Goal: Task Accomplishment & Management: Manage account settings

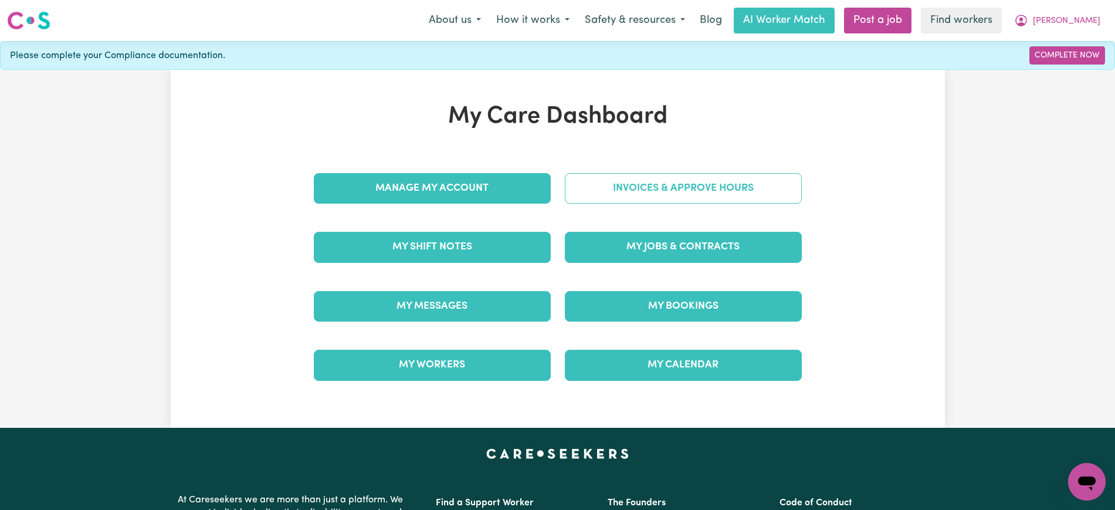
click at [605, 176] on link "Invoices & Approve Hours" at bounding box center [683, 188] width 237 height 30
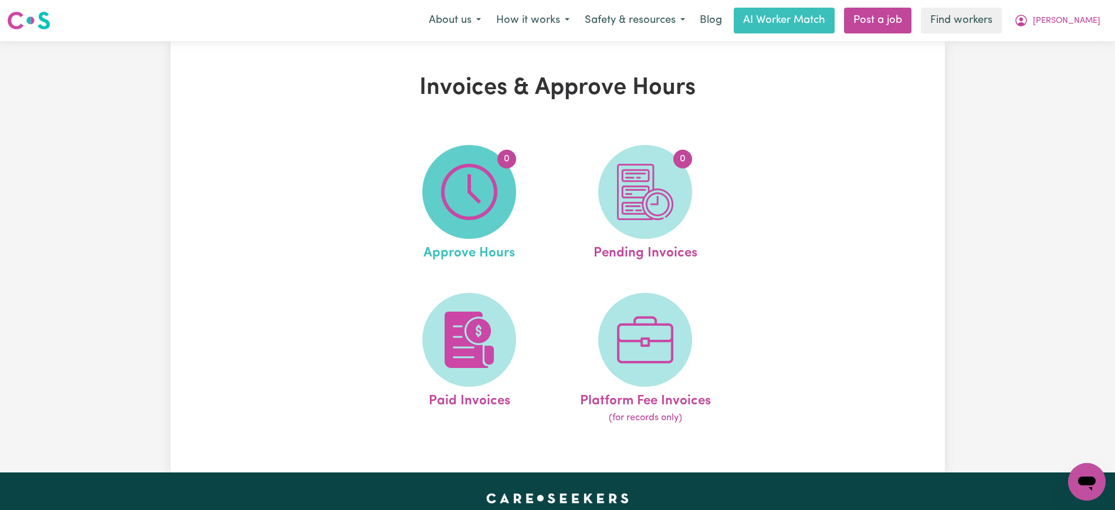
click at [499, 175] on span "0" at bounding box center [469, 192] width 94 height 94
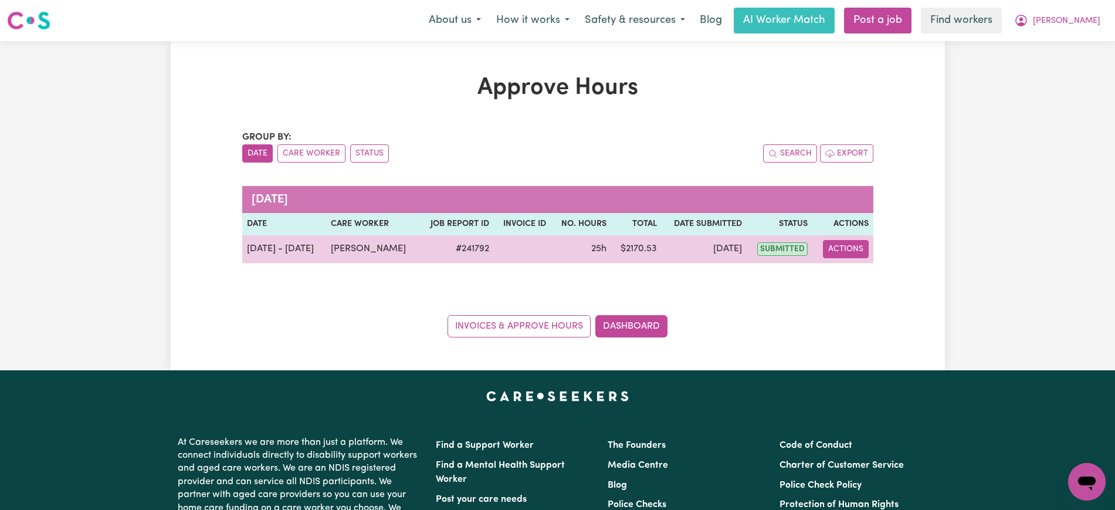
click at [856, 246] on button "Actions" at bounding box center [846, 249] width 46 height 18
click at [878, 269] on link "View Job Report" at bounding box center [875, 275] width 100 height 23
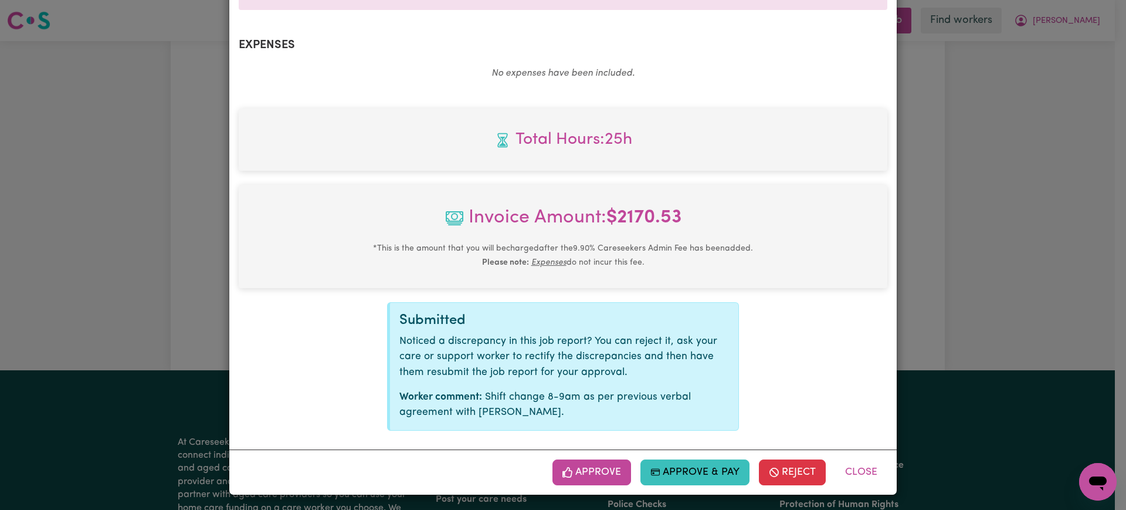
scroll to position [426, 0]
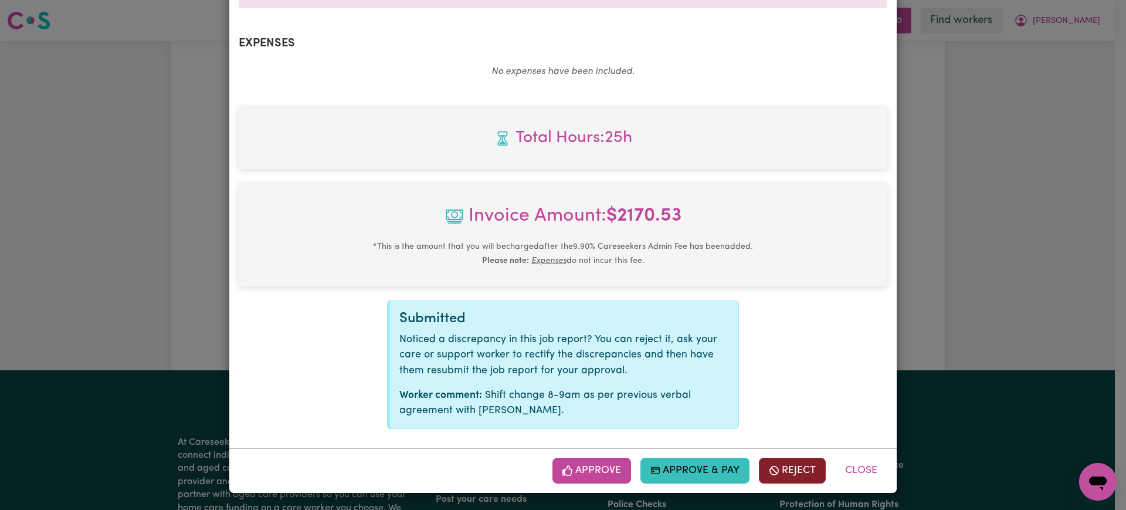
click at [778, 461] on button "Reject" at bounding box center [792, 470] width 67 height 26
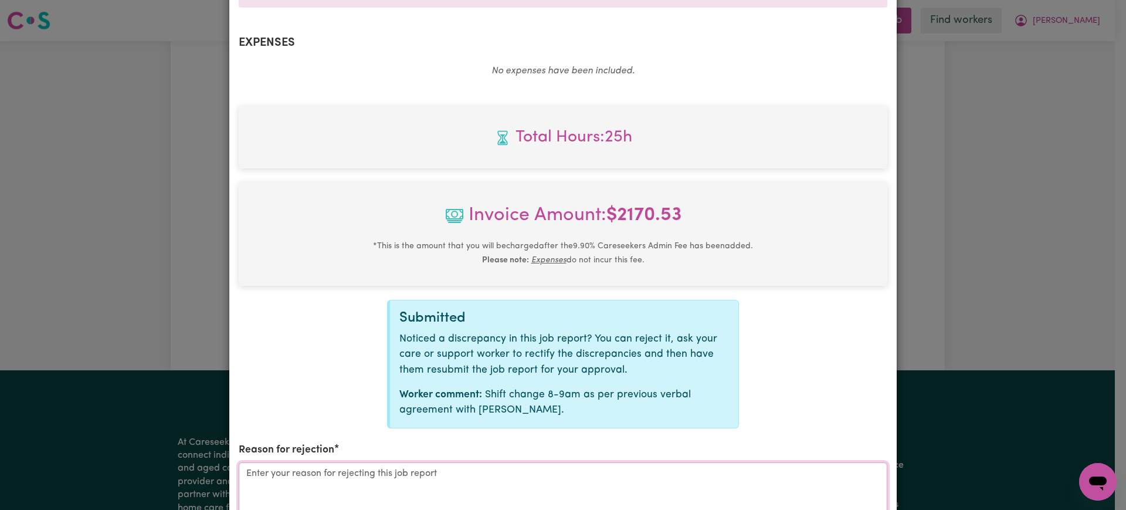
click at [440, 474] on textarea "Reason for rejection" at bounding box center [563, 506] width 648 height 88
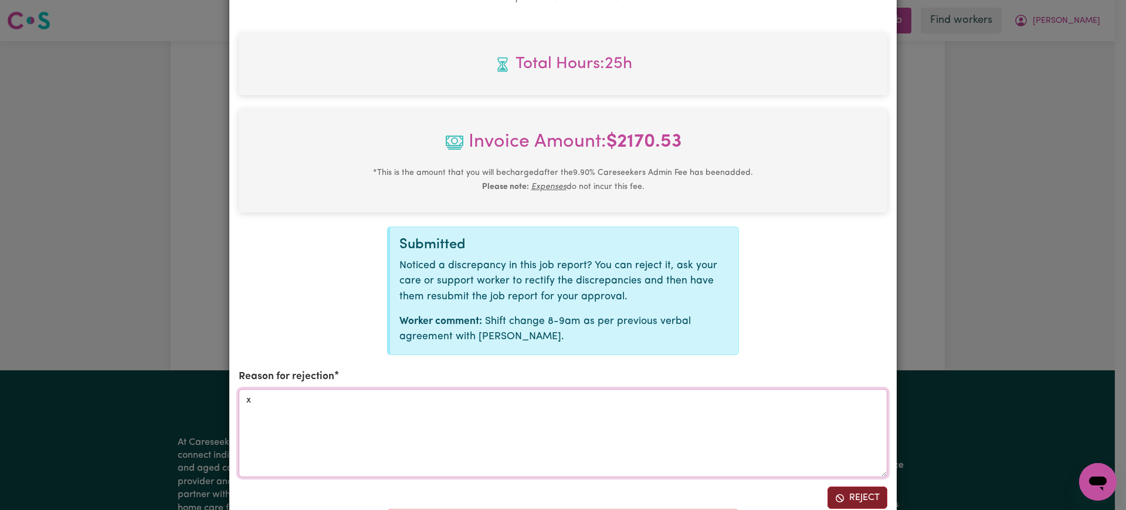
type textarea "x"
click at [855, 497] on button "Reject" at bounding box center [857, 497] width 60 height 22
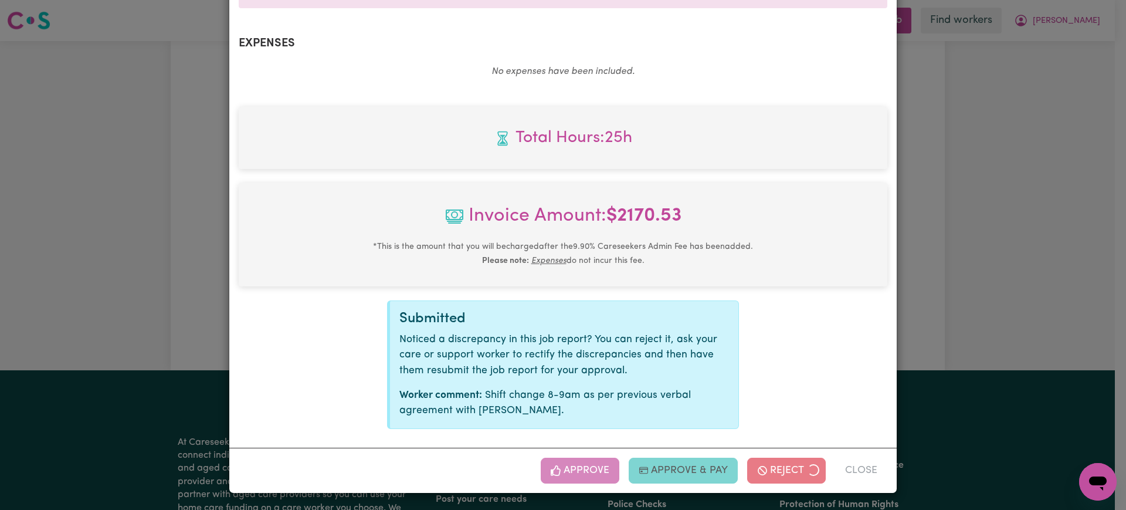
click at [949, 243] on div "Job Report # 241792 - [PERSON_NAME] Summary Job report # 241792 Client name: [P…" at bounding box center [563, 255] width 1126 height 510
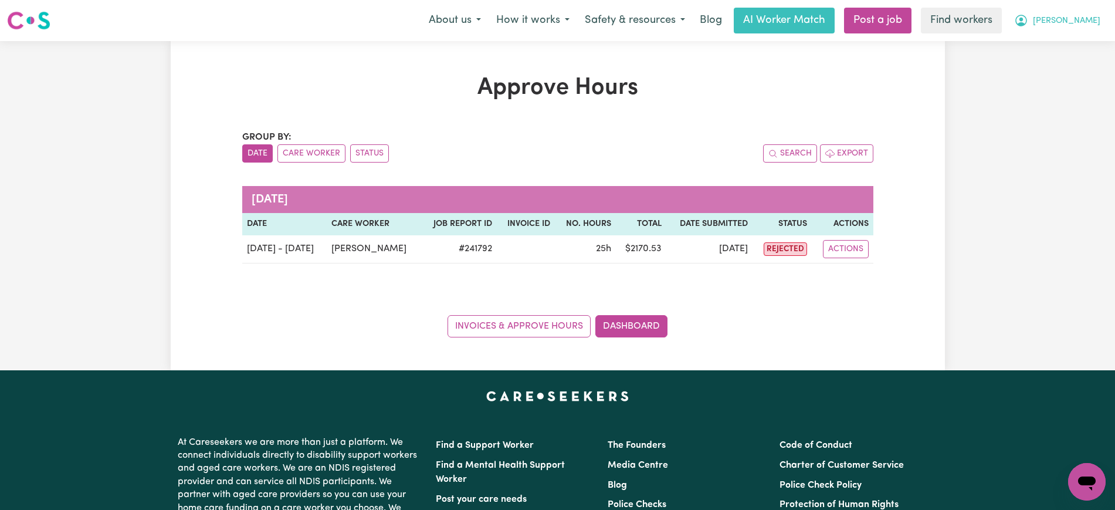
click at [1068, 14] on button "[PERSON_NAME]" at bounding box center [1056, 20] width 101 height 25
click at [1066, 70] on link "Logout" at bounding box center [1060, 67] width 93 height 22
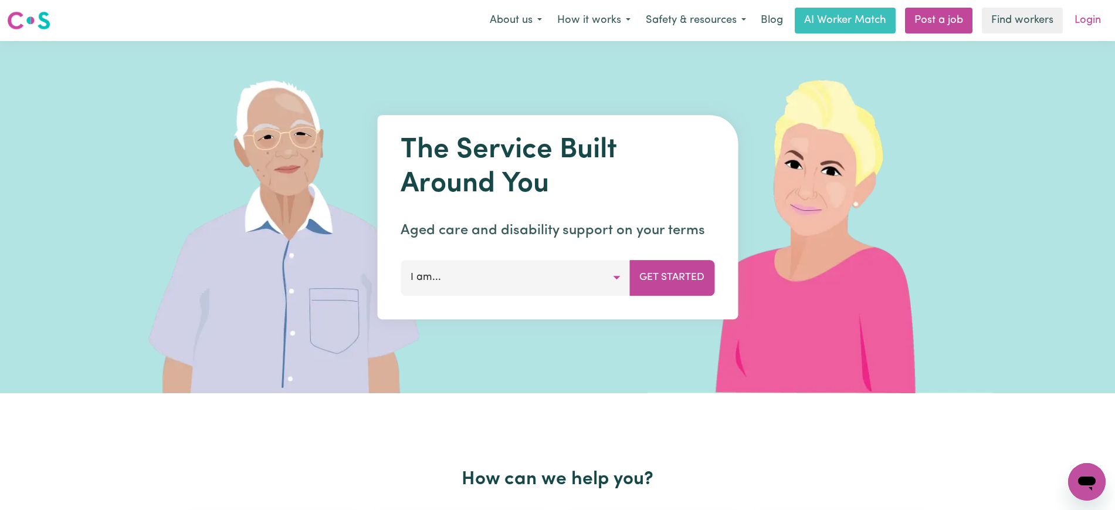
click at [1085, 14] on link "Login" at bounding box center [1087, 21] width 40 height 26
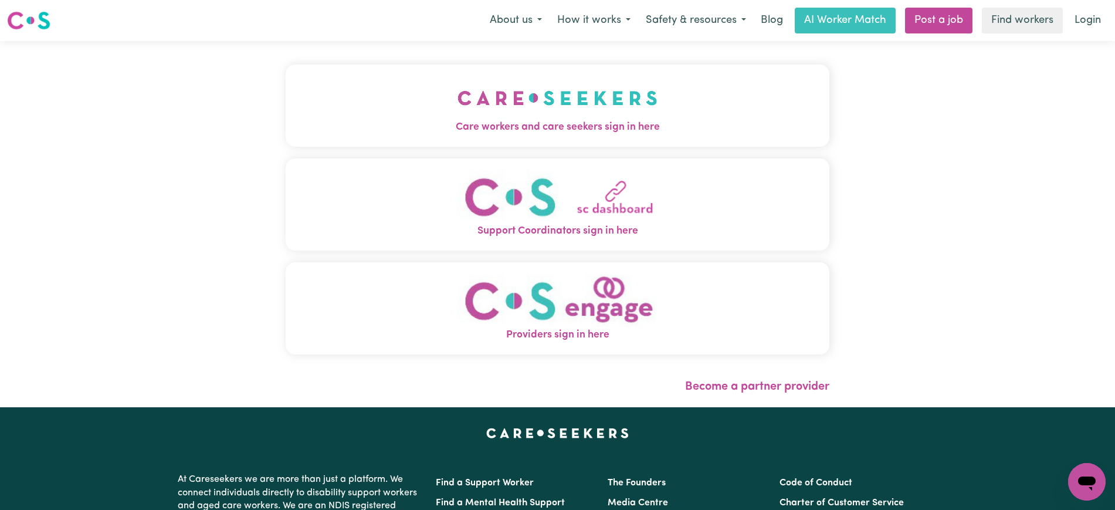
click at [479, 117] on img "Care workers and care seekers sign in here" at bounding box center [557, 97] width 200 height 43
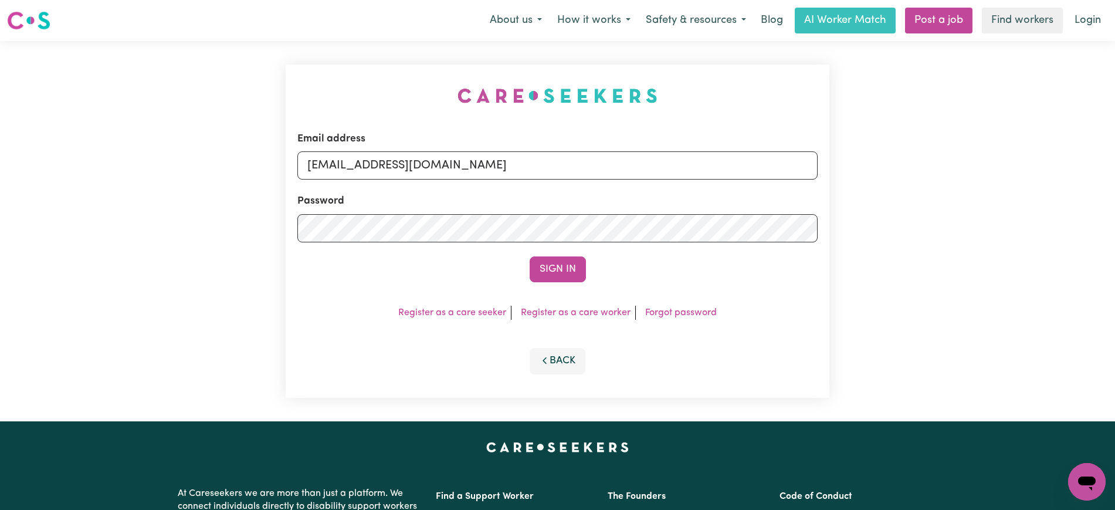
click at [375, 70] on div "Email address [EMAIL_ADDRESS][DOMAIN_NAME] Password Sign In Register as a care …" at bounding box center [558, 231] width 558 height 380
drag, startPoint x: 370, startPoint y: 161, endPoint x: 1098, endPoint y: 130, distance: 728.3
click at [1032, 167] on div "Email address [EMAIL_ADDRESS][DOMAIN_NAME] Password Sign In Register as a care …" at bounding box center [557, 231] width 1115 height 380
click at [1098, 130] on div "Email address [EMAIL_ADDRESS][DOMAIN_NAME] Password Sign In Register as a care …" at bounding box center [557, 231] width 1115 height 380
click at [385, 62] on div "Email address [EMAIL_ADDRESS][DOMAIN_NAME] Password Sign In Register as a care …" at bounding box center [558, 231] width 558 height 380
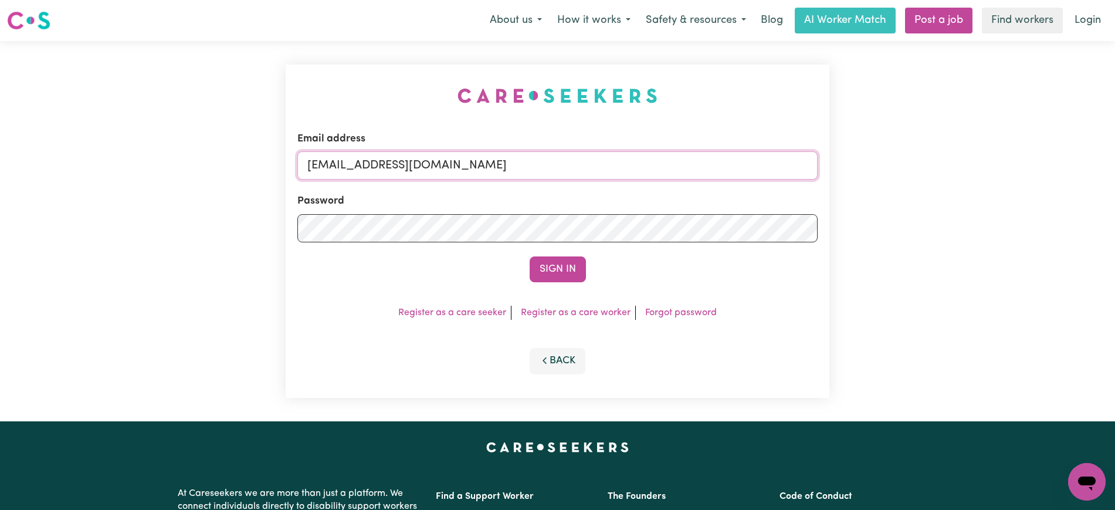
drag, startPoint x: 369, startPoint y: 164, endPoint x: 1125, endPoint y: 172, distance: 756.4
click at [1114, 171] on html "Menu About us How it works Safety & resources Blog AI Worker Match Post a job F…" at bounding box center [557, 444] width 1115 height 888
paste input "[DOMAIN_NAME][EMAIL_ADDRESS][DOMAIN_NAME]"
type input "superuser~[DOMAIN_NAME][EMAIL_ADDRESS][DOMAIN_NAME]"
click at [529, 256] on button "Sign In" at bounding box center [557, 269] width 56 height 26
